Goal: Navigation & Orientation: Find specific page/section

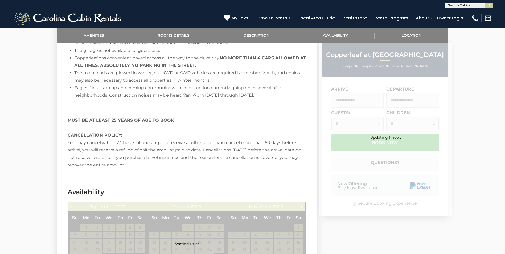
scroll to position [1332, 0]
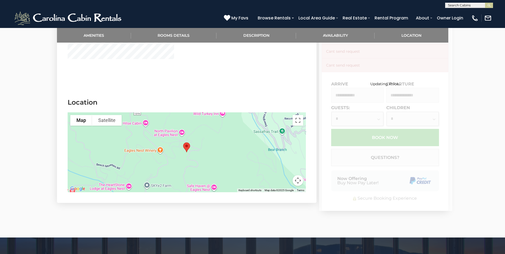
scroll to position [1571, 0]
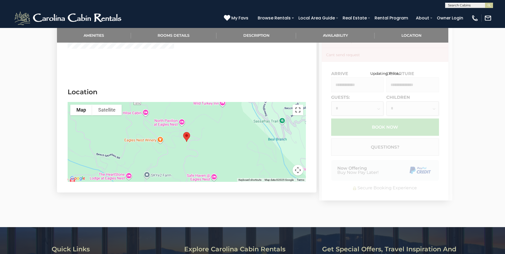
click at [297, 105] on button "Toggle fullscreen view" at bounding box center [298, 110] width 11 height 11
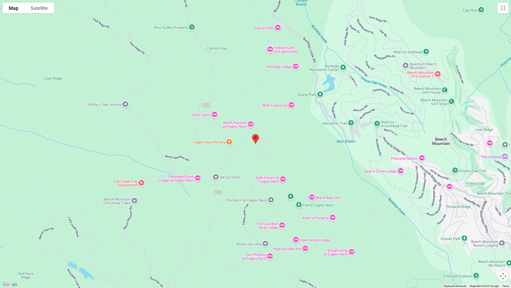
click at [502, 254] on button "Map camera controls" at bounding box center [503, 276] width 11 height 11
click at [489, 249] on button "Zoom in" at bounding box center [490, 249] width 11 height 11
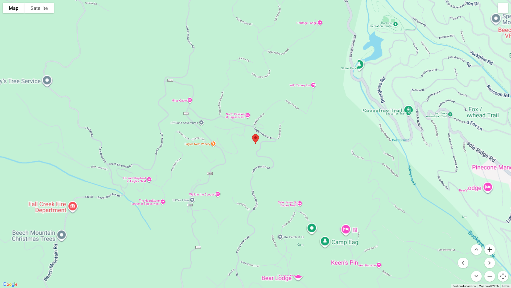
click at [489, 249] on button "Zoom in" at bounding box center [490, 249] width 11 height 11
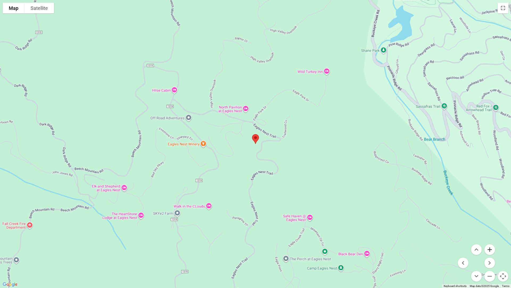
click at [489, 249] on button "Zoom in" at bounding box center [490, 249] width 11 height 11
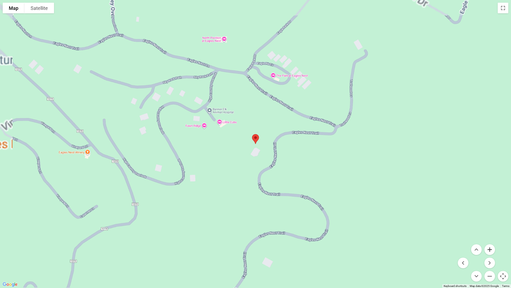
click at [489, 249] on button "Zoom in" at bounding box center [490, 249] width 11 height 11
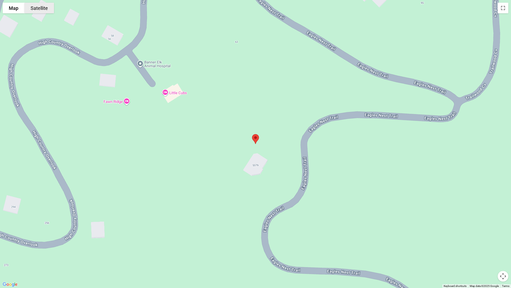
click at [41, 11] on button "Satellite" at bounding box center [40, 8] width 30 height 11
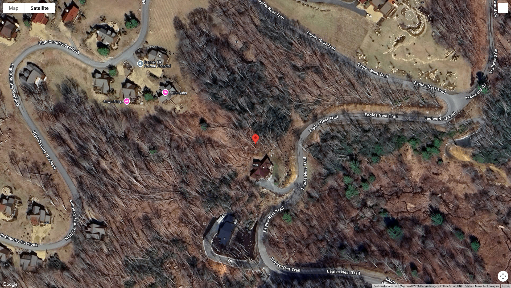
click at [503, 8] on button "Toggle fullscreen view" at bounding box center [503, 8] width 11 height 11
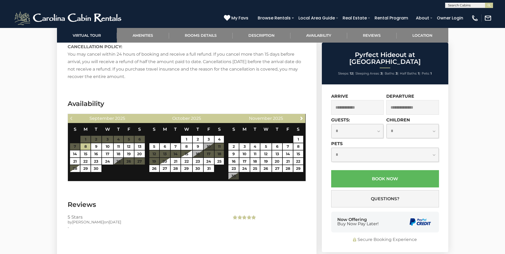
scroll to position [1359, 0]
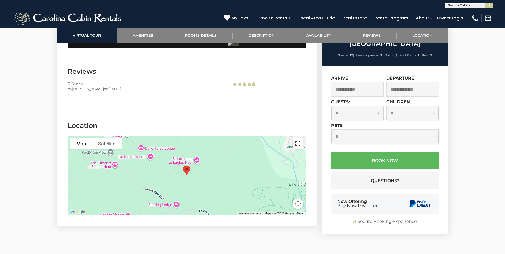
click at [299, 138] on button "Toggle fullscreen view" at bounding box center [298, 143] width 11 height 11
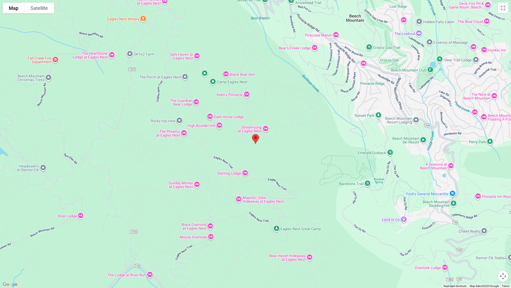
click at [503, 254] on button "Map camera controls" at bounding box center [503, 276] width 11 height 11
click at [490, 250] on button "Zoom in" at bounding box center [490, 249] width 11 height 11
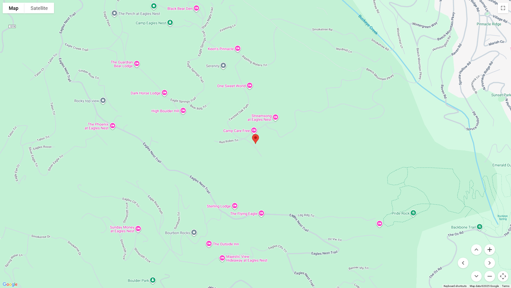
click at [490, 250] on button "Zoom in" at bounding box center [490, 249] width 11 height 11
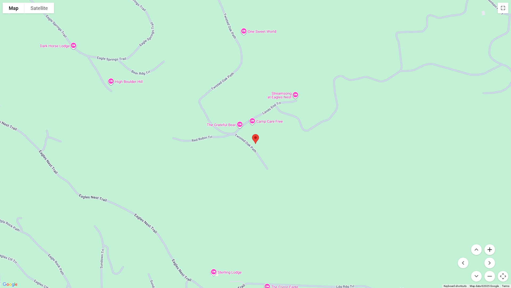
click at [490, 251] on button "Zoom in" at bounding box center [490, 249] width 11 height 11
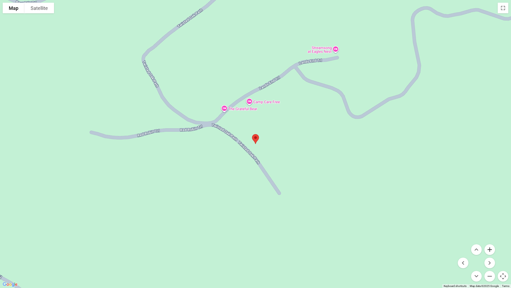
click at [493, 253] on button "Zoom in" at bounding box center [490, 249] width 11 height 11
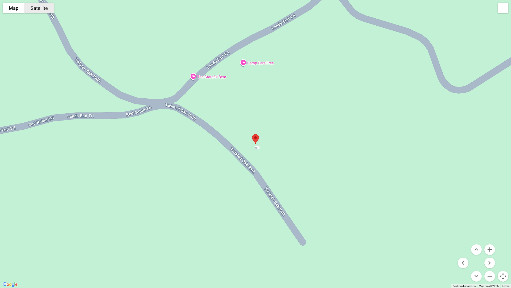
click at [42, 8] on button "Satellite" at bounding box center [40, 8] width 30 height 11
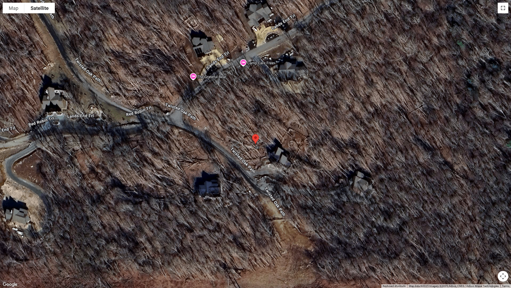
click at [503, 8] on button "Toggle fullscreen view" at bounding box center [503, 8] width 11 height 11
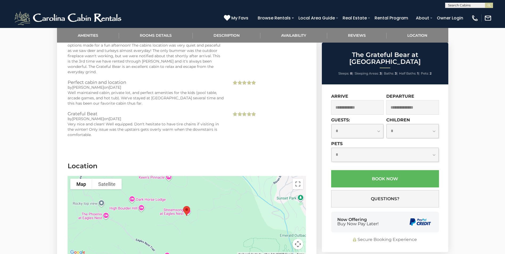
scroll to position [1305, 0]
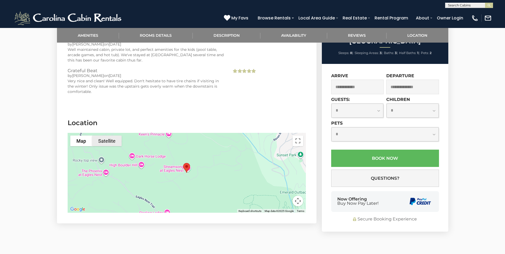
click at [106, 136] on button "Satellite" at bounding box center [107, 141] width 30 height 11
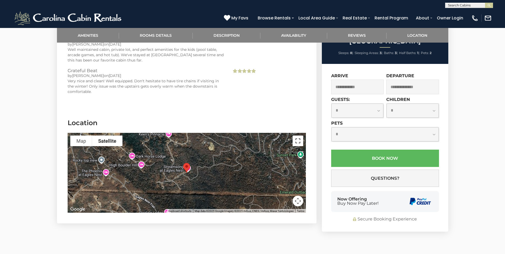
click at [296, 136] on button "Toggle fullscreen view" at bounding box center [298, 141] width 11 height 11
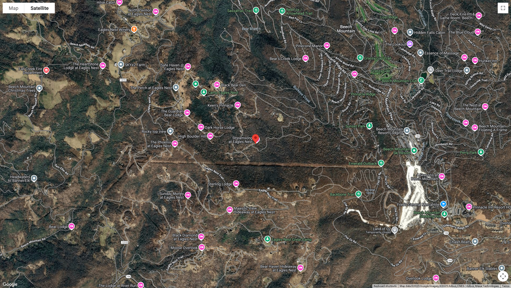
click at [503, 254] on button "Map camera controls" at bounding box center [503, 276] width 11 height 11
click at [490, 249] on button "Zoom in" at bounding box center [490, 249] width 11 height 11
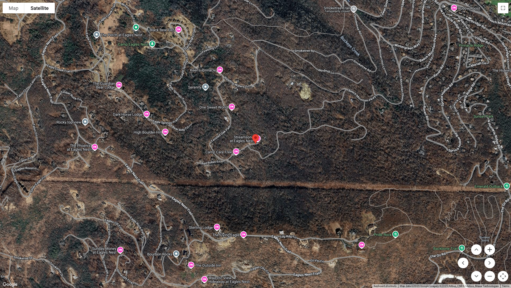
click at [490, 249] on button "Zoom in" at bounding box center [490, 249] width 11 height 11
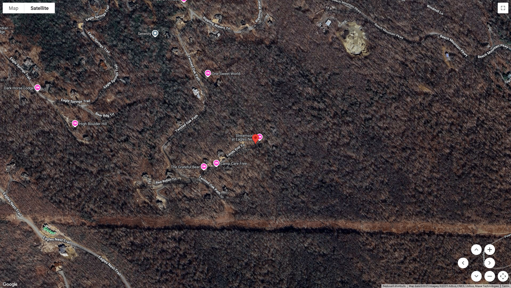
click at [490, 249] on button "Zoom in" at bounding box center [490, 249] width 11 height 11
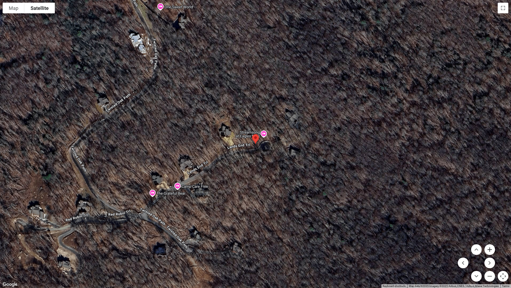
click at [492, 249] on button "Zoom in" at bounding box center [490, 249] width 11 height 11
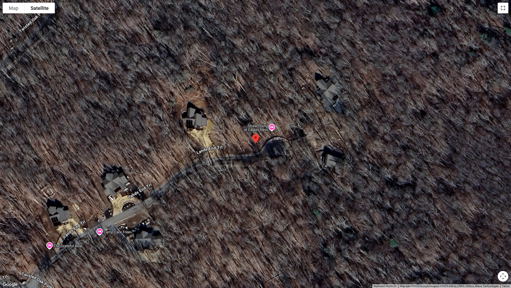
click at [501, 8] on button "Toggle fullscreen view" at bounding box center [503, 8] width 11 height 11
